Goal: Book appointment/travel/reservation

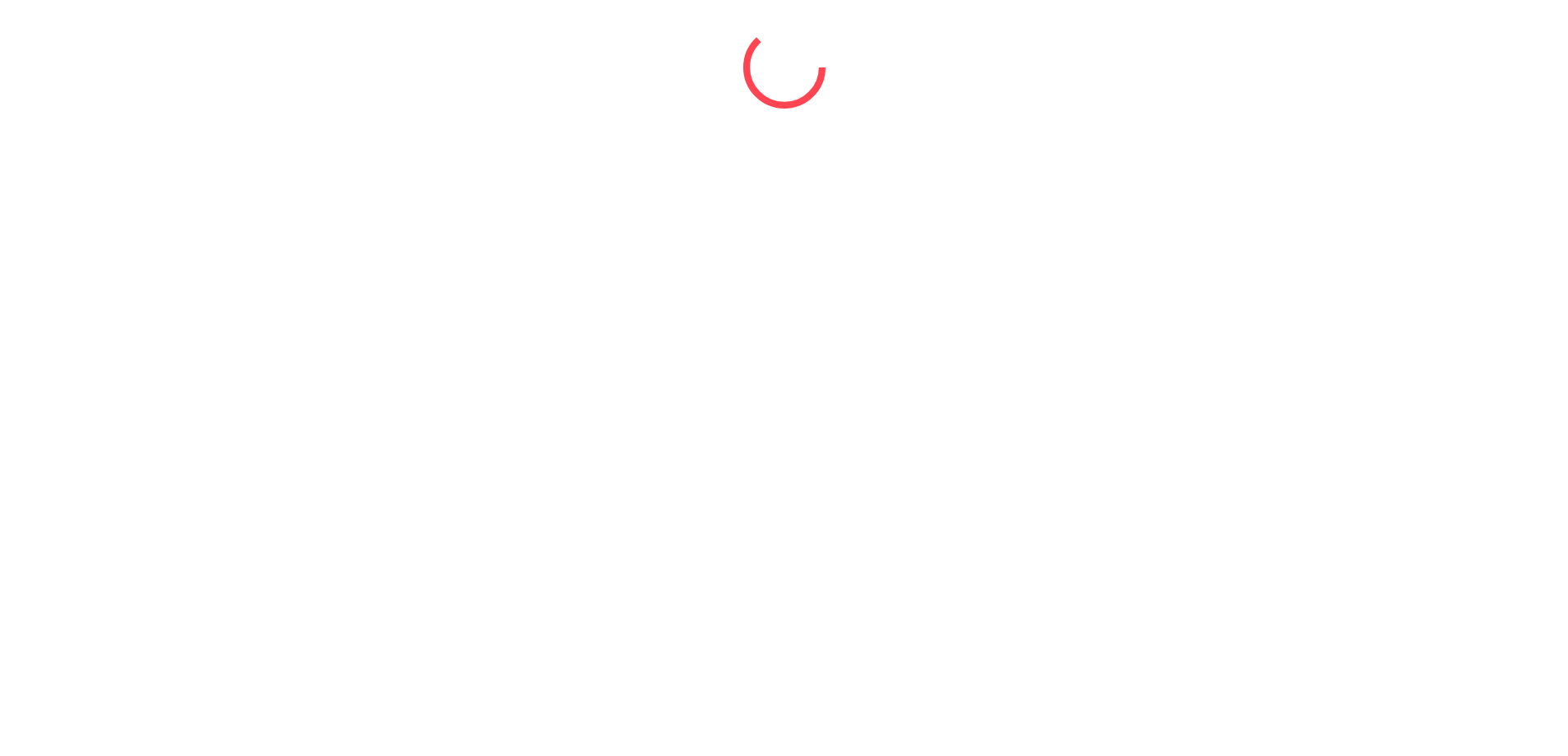
select select "*"
select select "****"
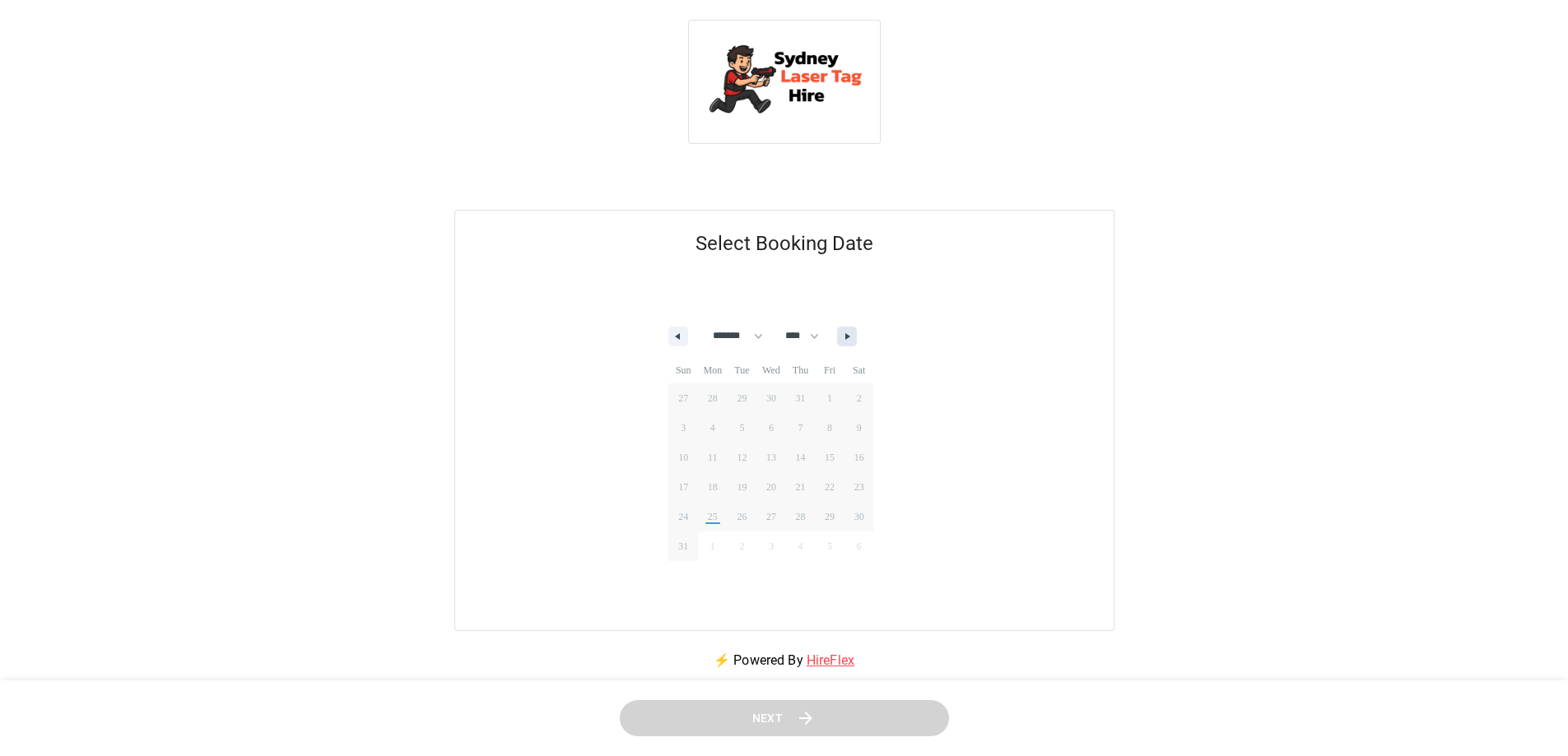
click at [854, 335] on icon "button" at bounding box center [849, 336] width 9 height 7
select select "*"
click at [684, 450] on span "14" at bounding box center [683, 458] width 30 height 21
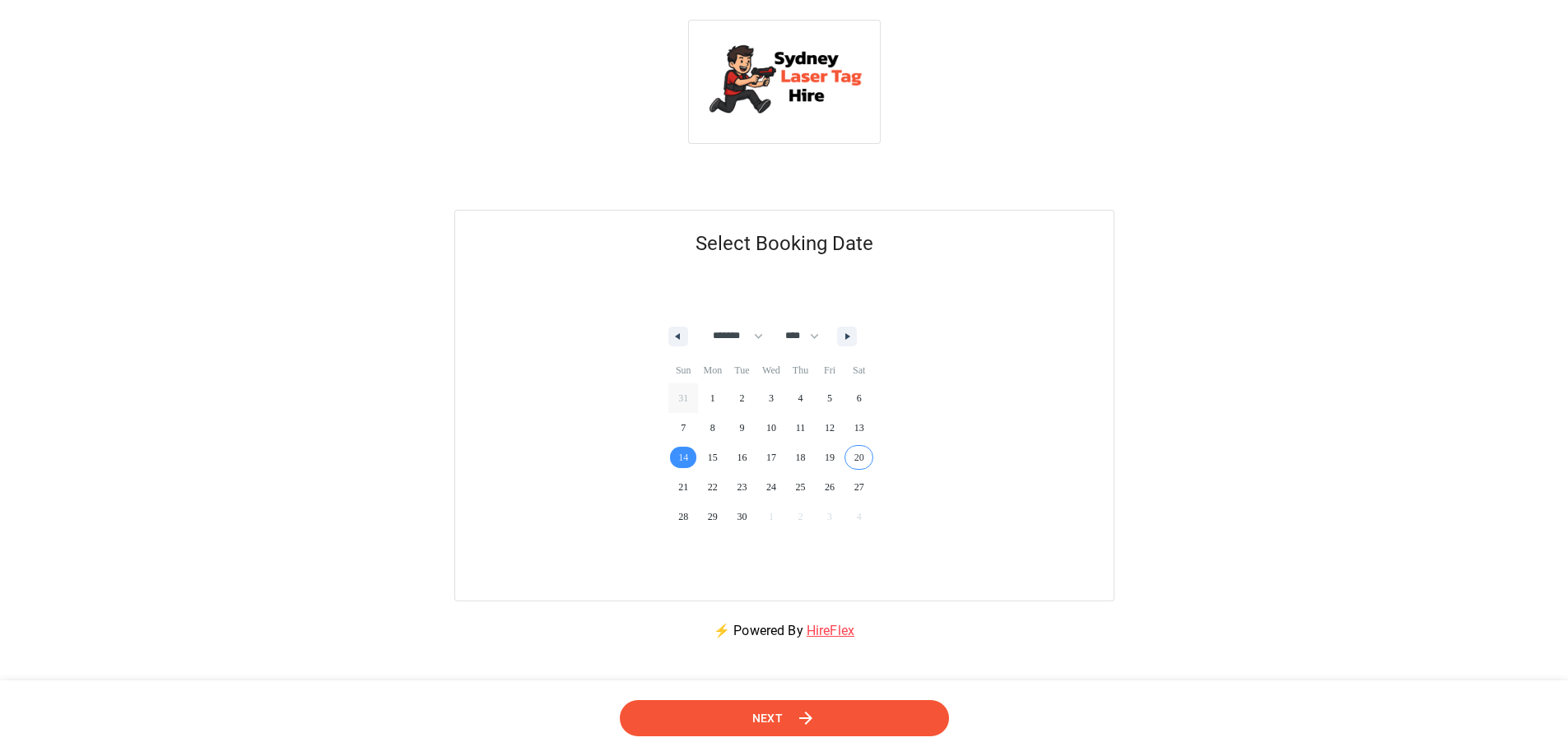
click at [804, 722] on icon at bounding box center [807, 717] width 20 height 20
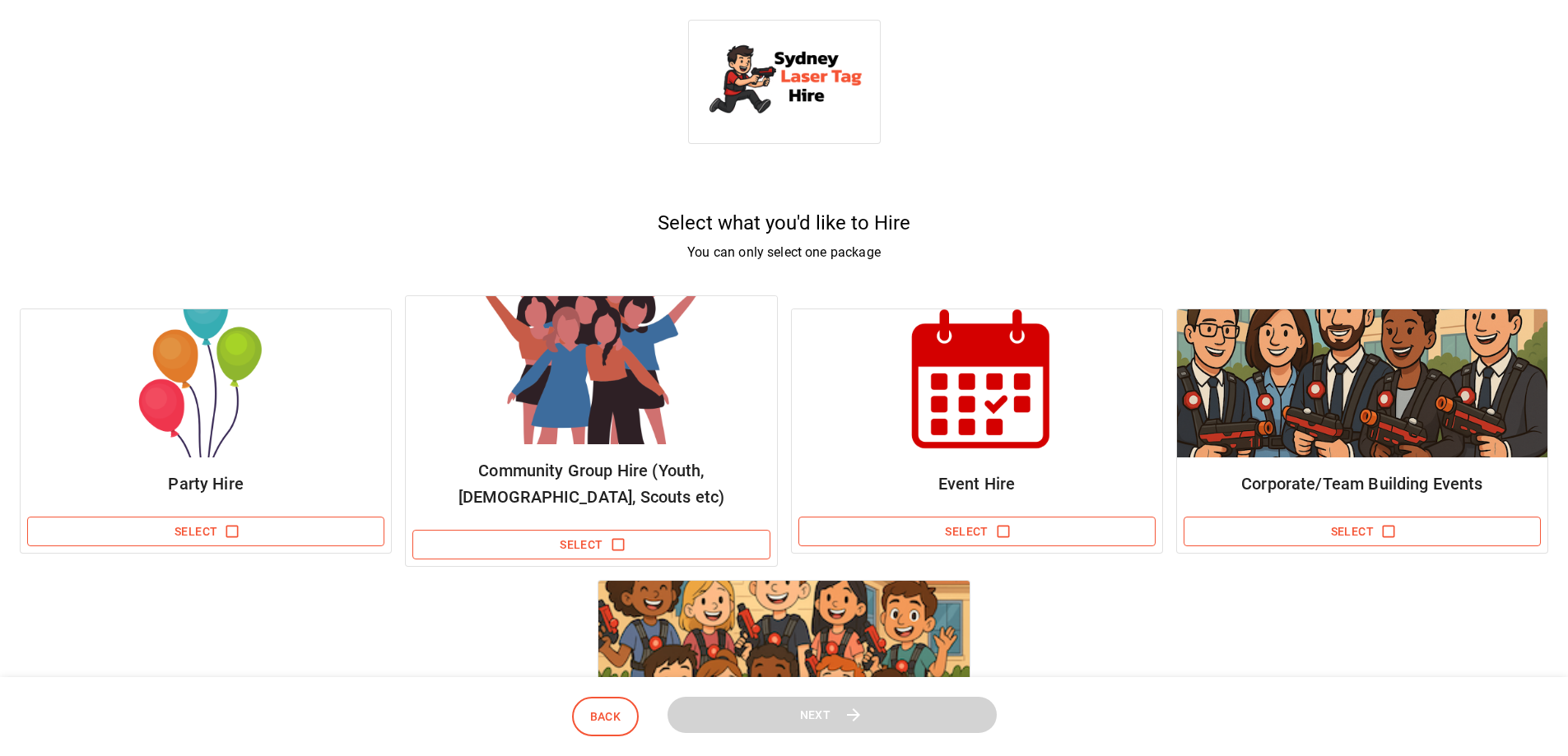
scroll to position [82, 0]
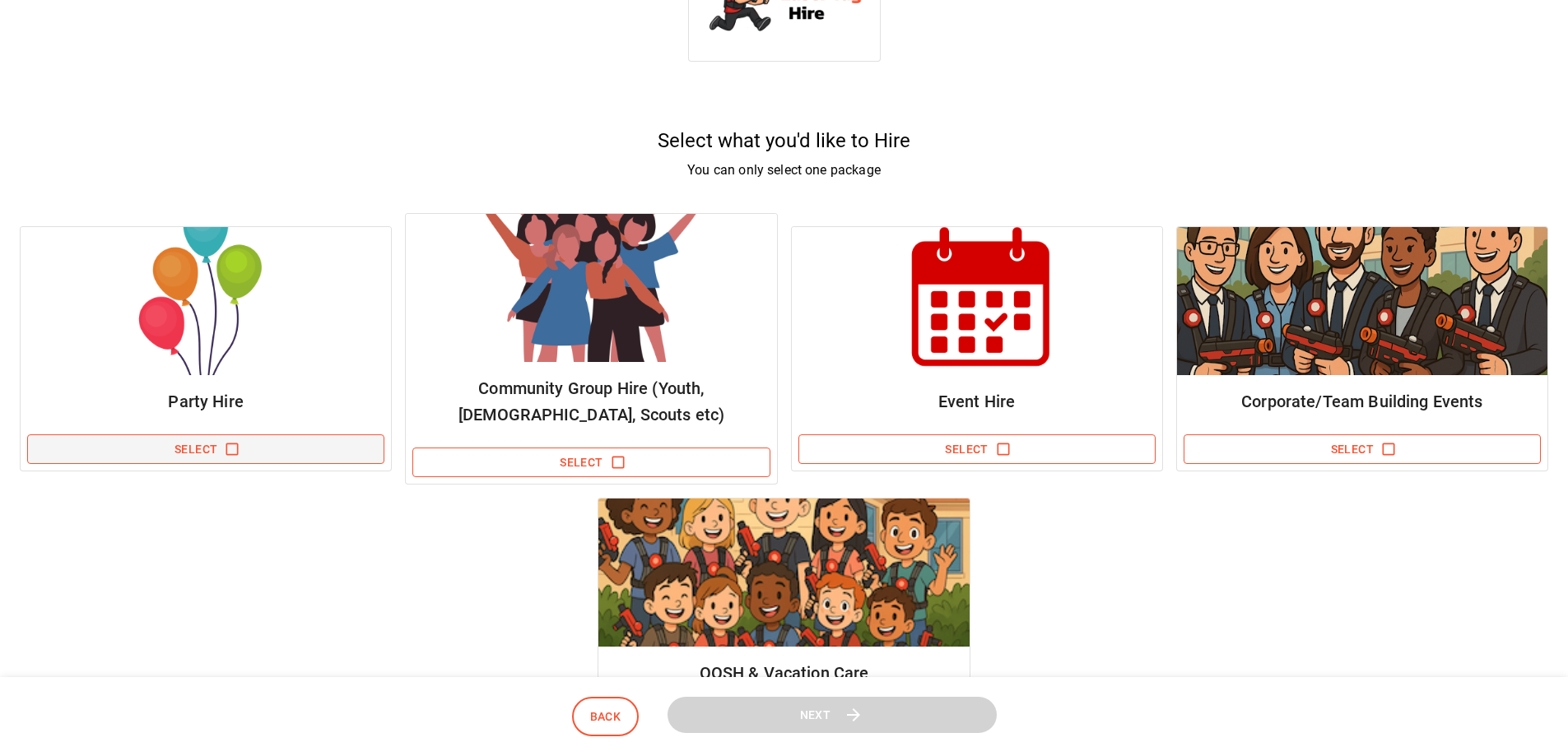
click at [227, 454] on icon "button" at bounding box center [232, 449] width 13 height 13
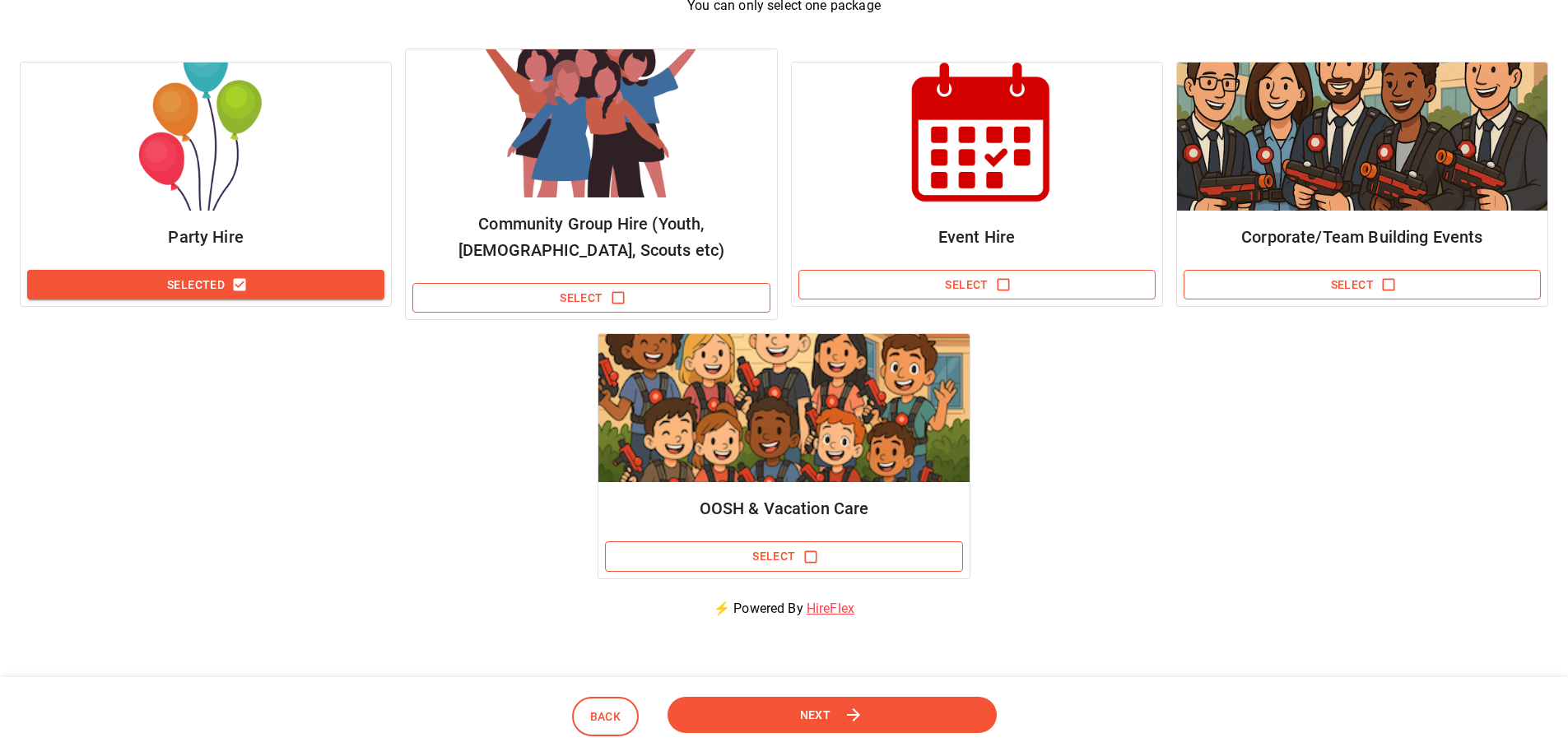
click at [783, 708] on button "Next" at bounding box center [832, 714] width 342 height 38
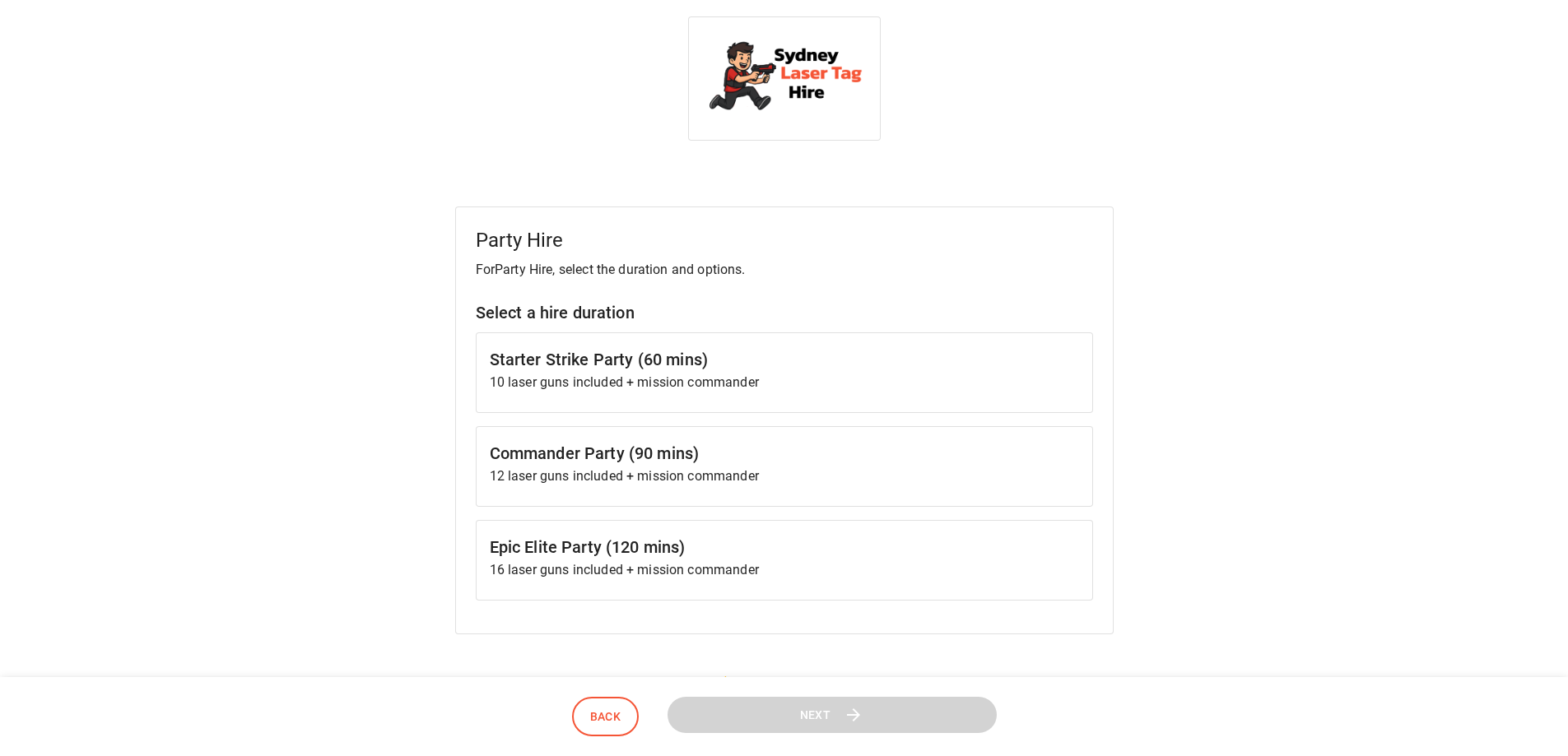
scroll to position [0, 0]
click at [875, 396] on div "Starter Strike Party (60 mins) 10 laser guns included + mission commander" at bounding box center [784, 376] width 618 height 80
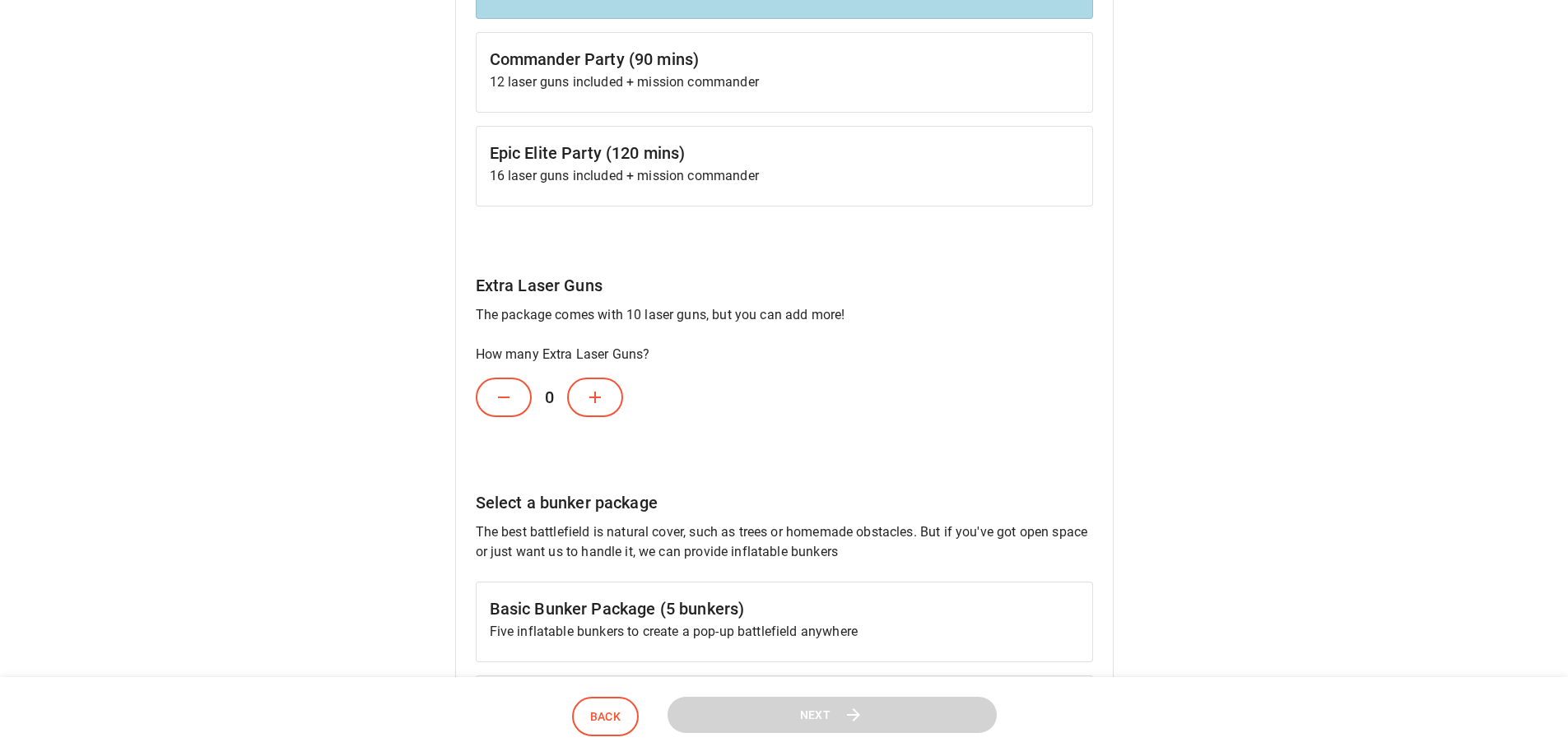
scroll to position [411, 0]
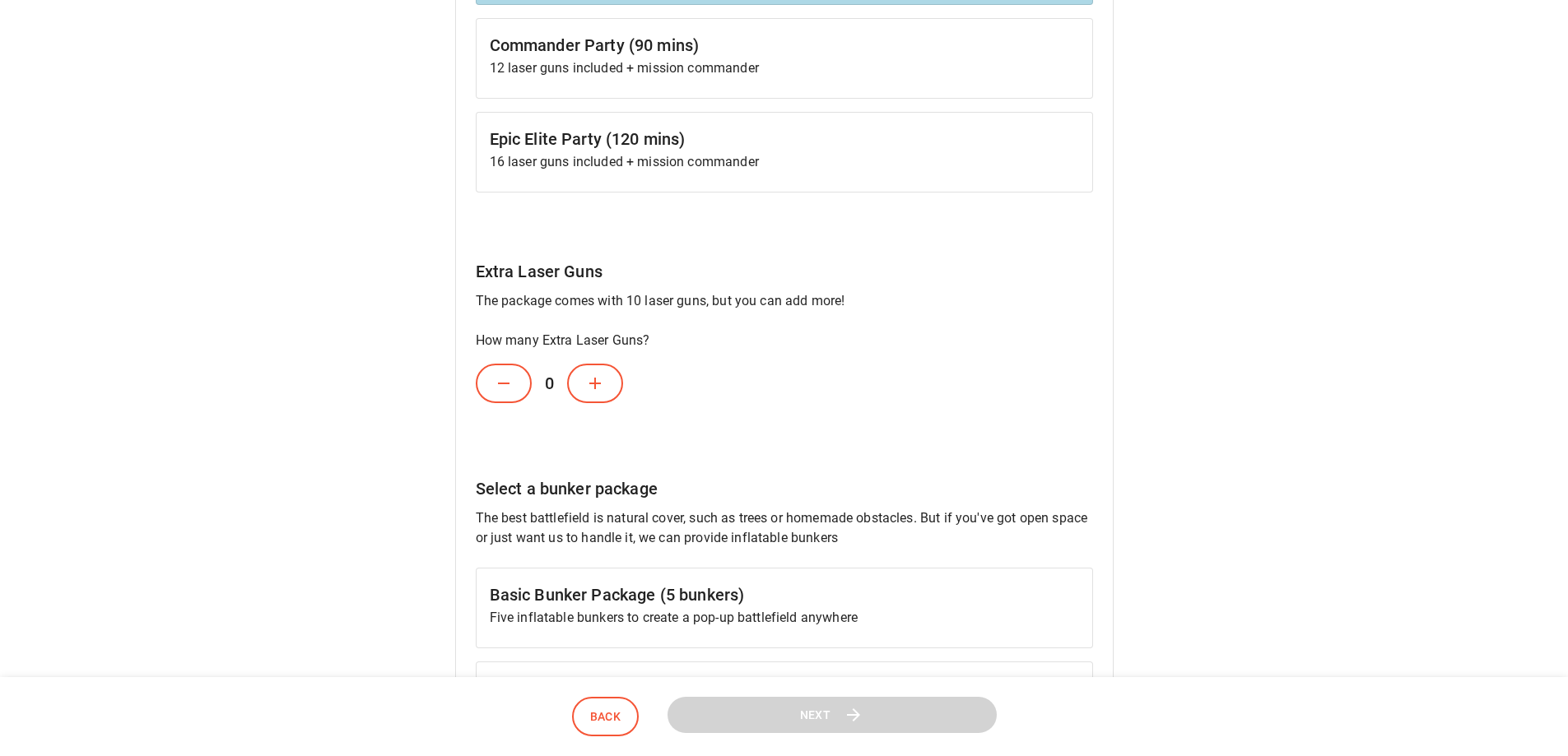
click at [606, 388] on button at bounding box center [596, 383] width 56 height 40
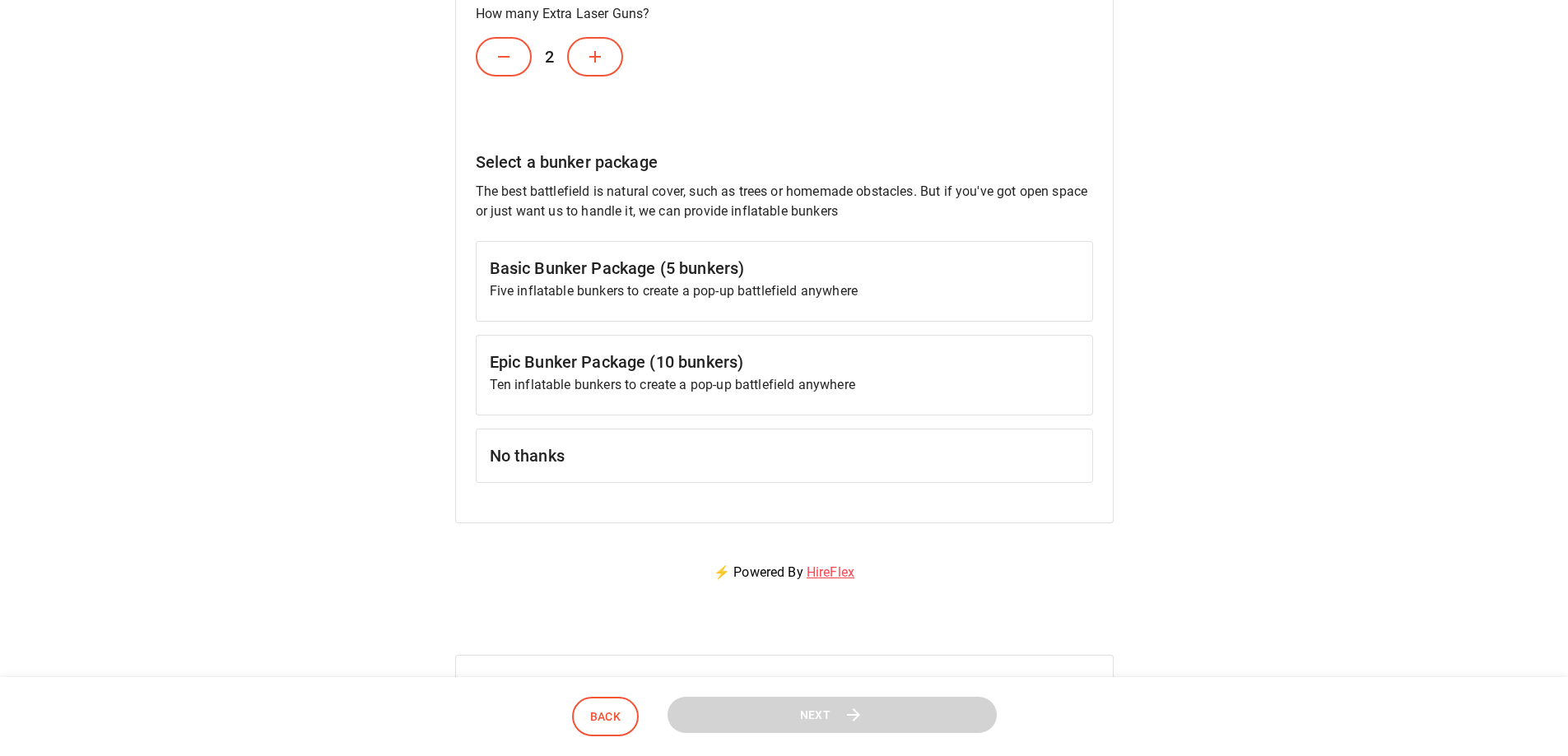
scroll to position [741, 0]
click at [926, 300] on div "Basic Bunker Package (5 bunkers) Five inflatable bunkers to create a pop-up bat…" at bounding box center [784, 279] width 618 height 80
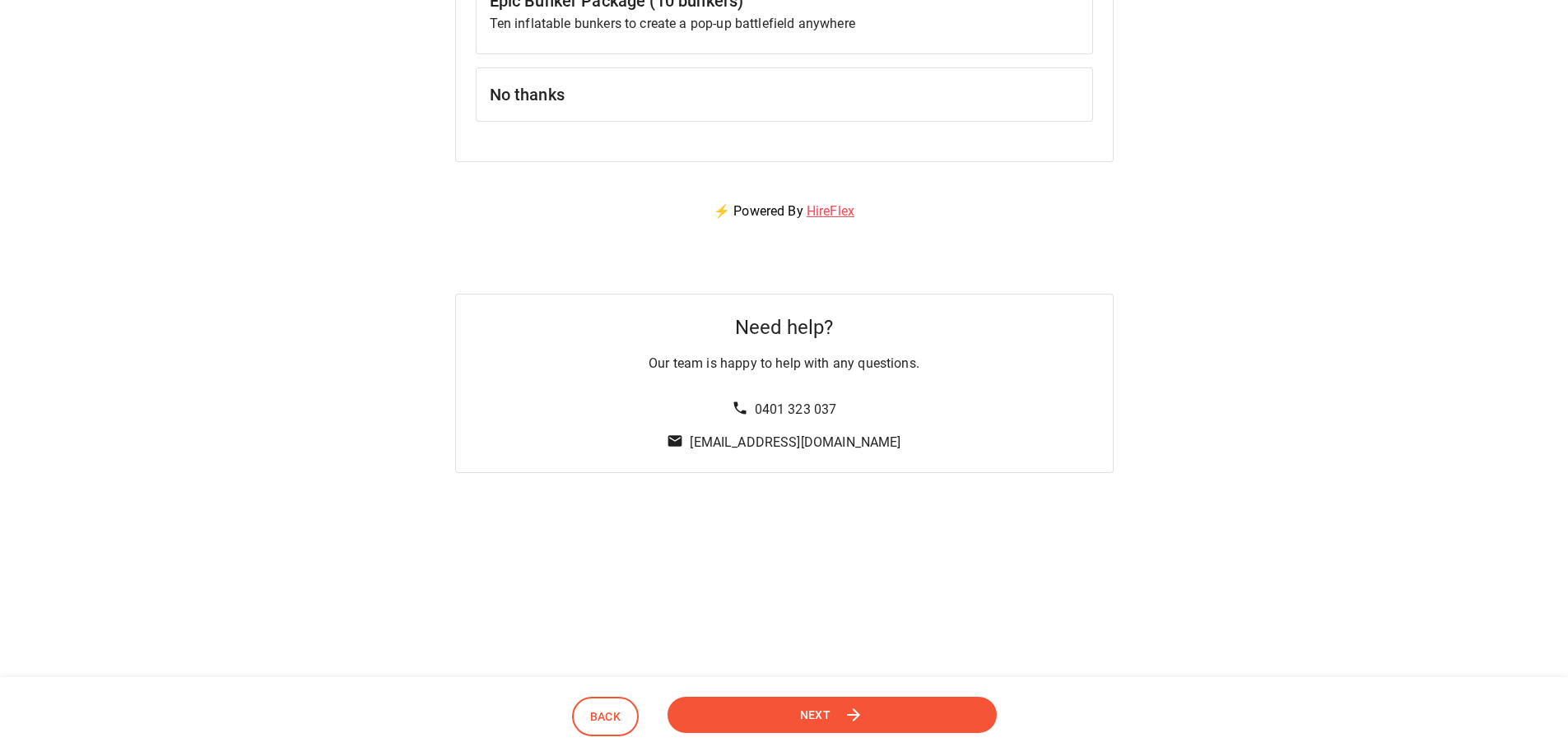
click at [888, 718] on button "Next" at bounding box center [831, 714] width 338 height 38
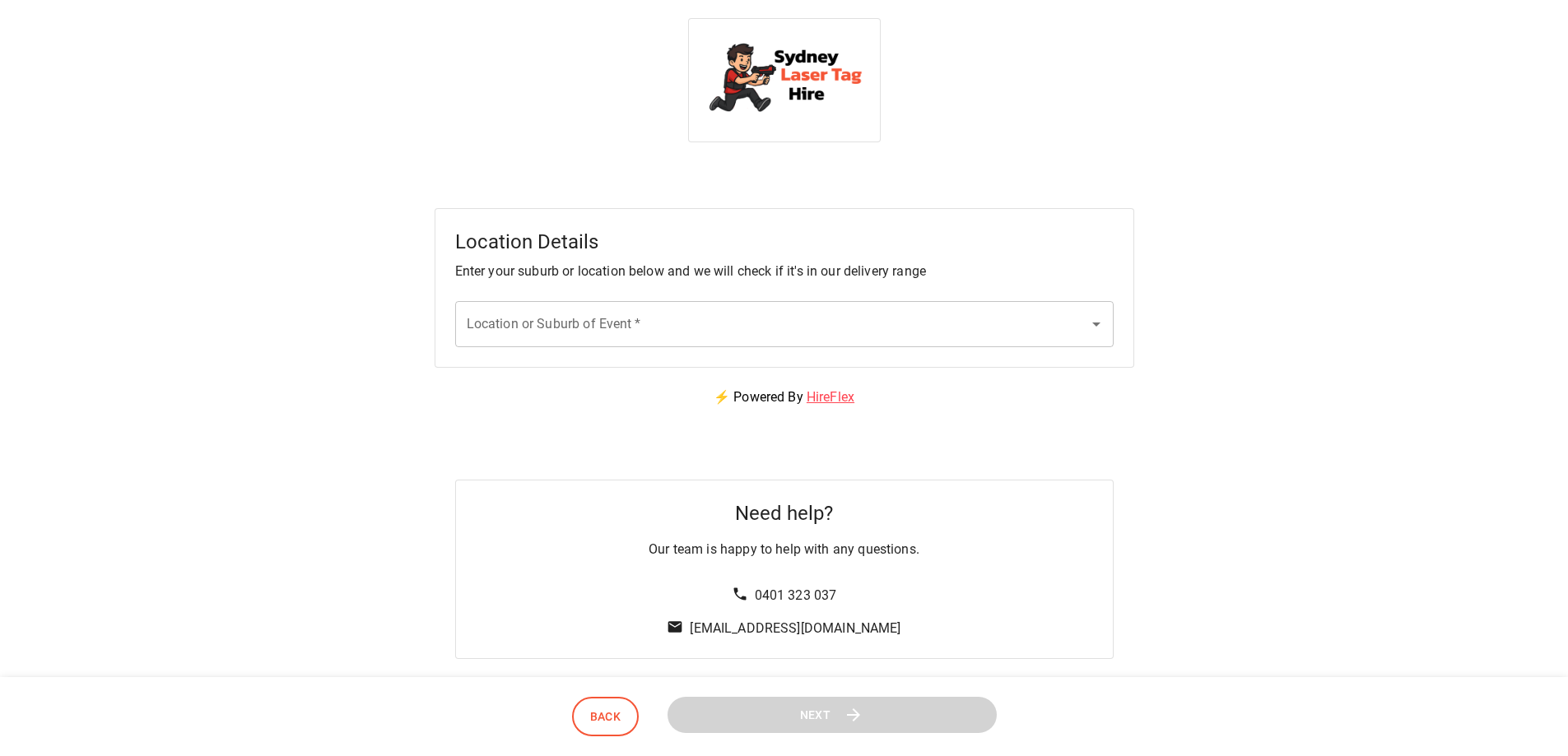
scroll to position [0, 0]
click at [886, 325] on input "Location or Suburb of Event   *" at bounding box center [772, 325] width 619 height 31
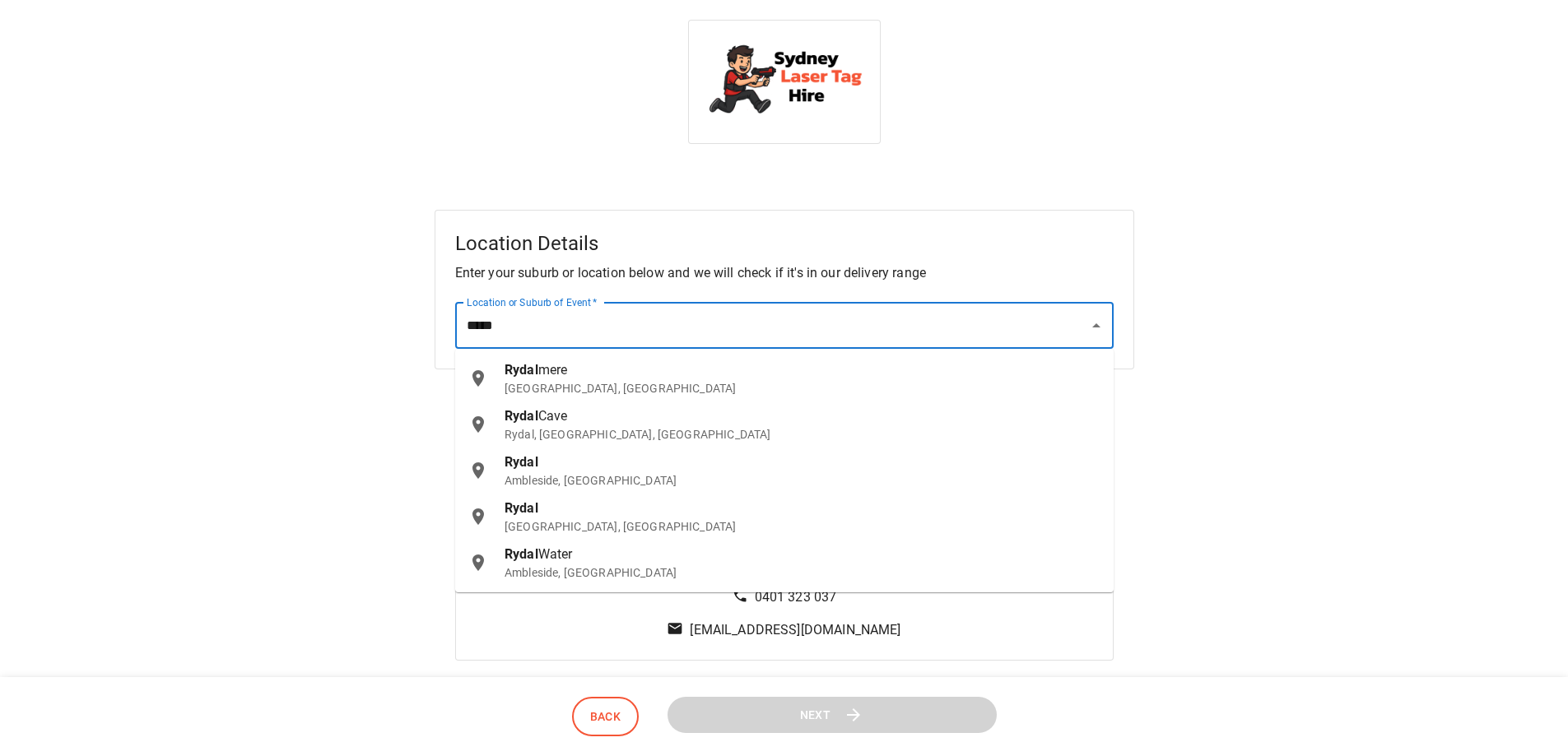
click at [723, 374] on div "Rydal mere [GEOGRAPHIC_DATA], [GEOGRAPHIC_DATA]" at bounding box center [802, 378] width 596 height 36
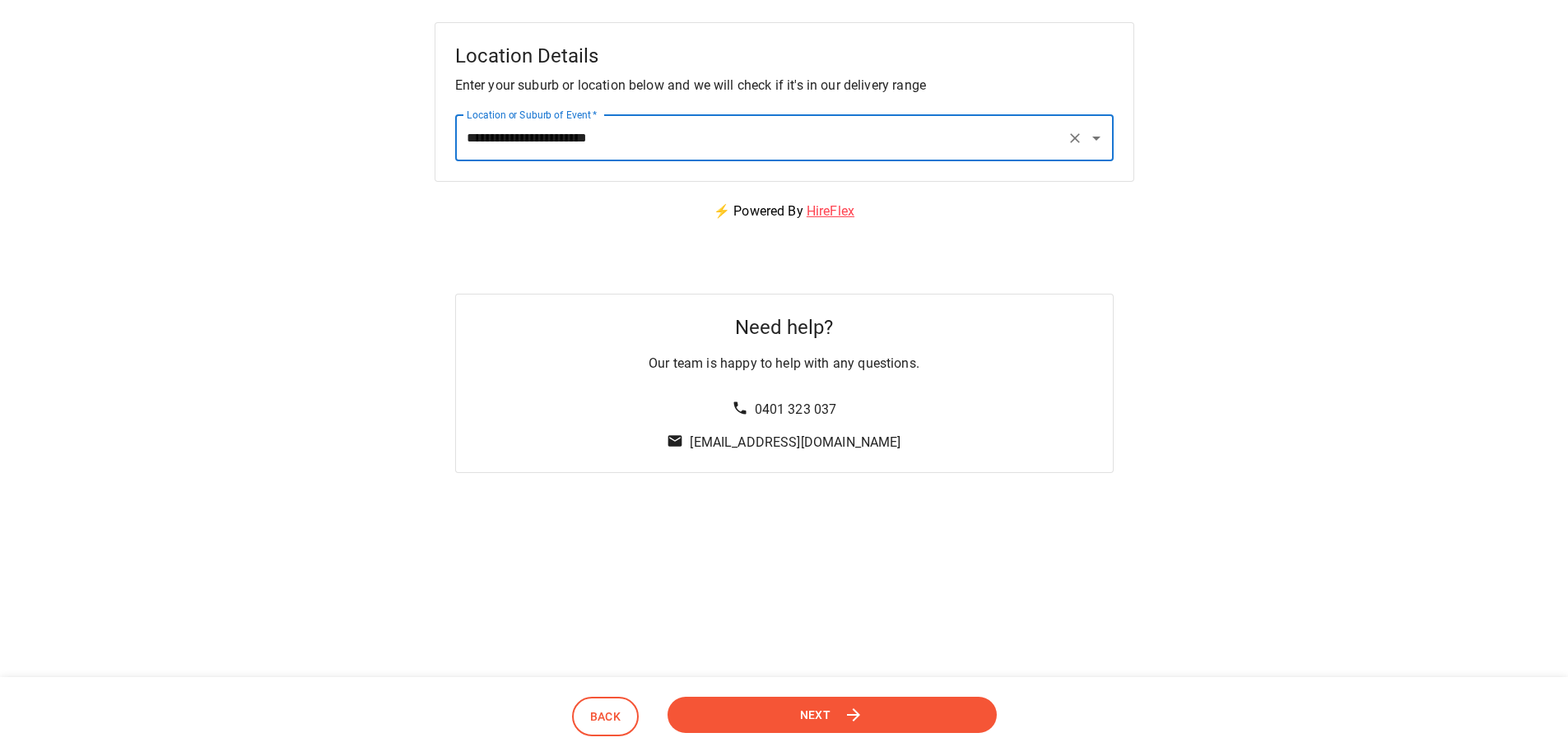
type input "**********"
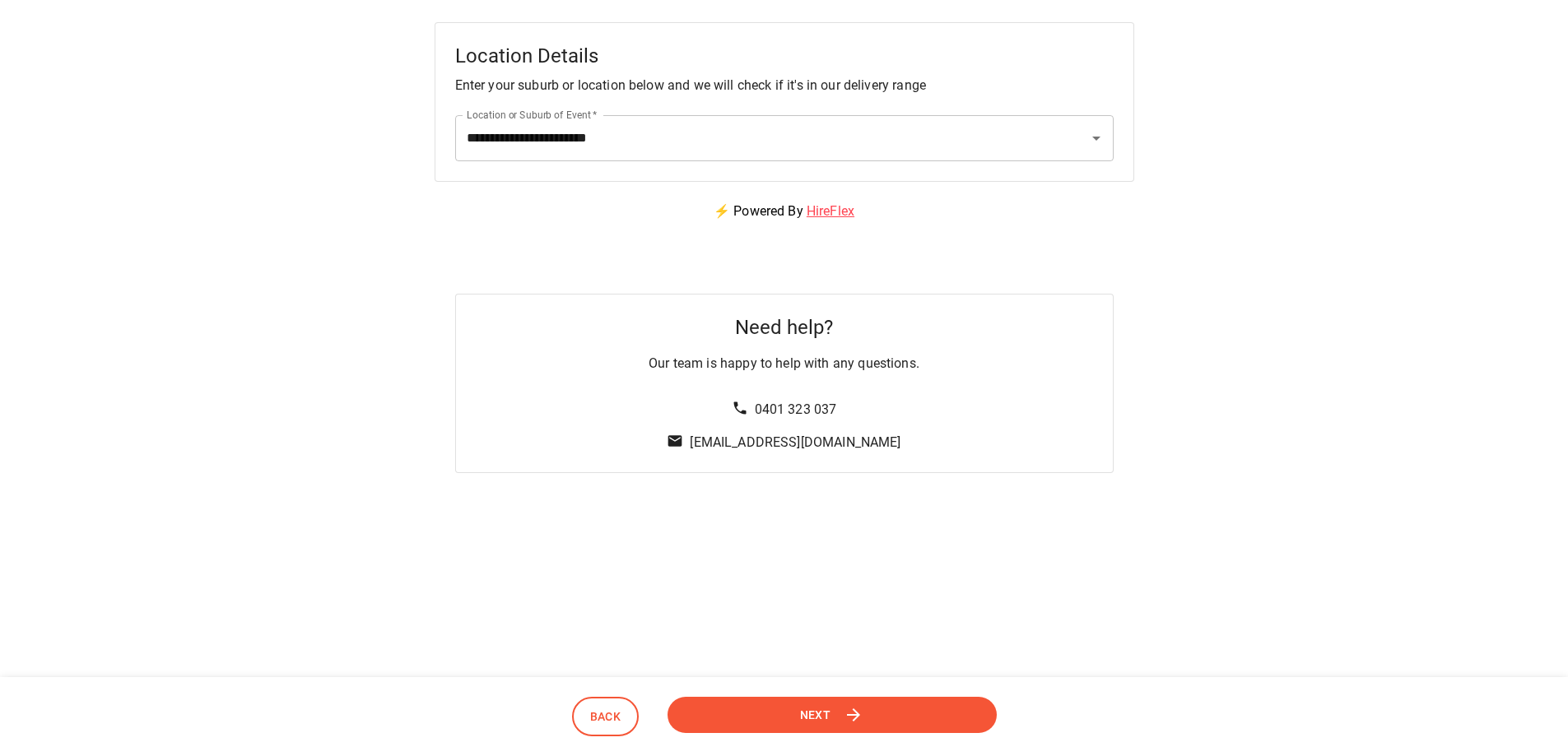
click at [814, 714] on span "Next" at bounding box center [815, 715] width 32 height 21
